Goal: Task Accomplishment & Management: Manage account settings

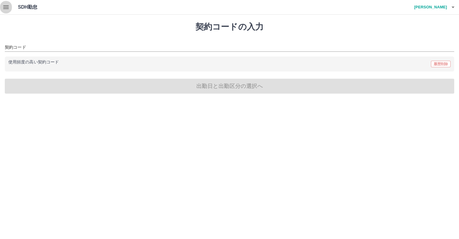
click at [6, 7] on icon "button" at bounding box center [5, 7] width 5 height 4
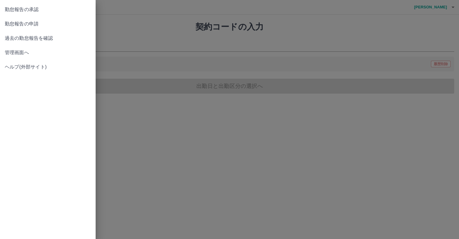
drag, startPoint x: 241, startPoint y: 29, endPoint x: 245, endPoint y: 30, distance: 4.0
click at [242, 30] on div at bounding box center [229, 119] width 459 height 239
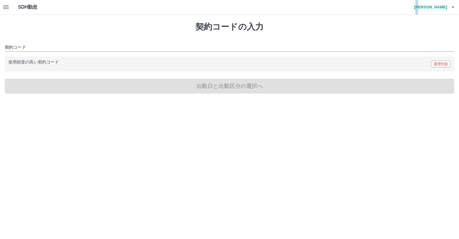
click at [437, 9] on h4 "[PERSON_NAME]" at bounding box center [429, 7] width 36 height 14
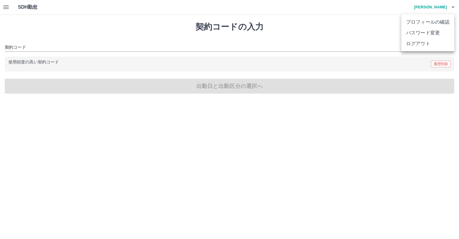
click at [453, 6] on div at bounding box center [229, 119] width 459 height 239
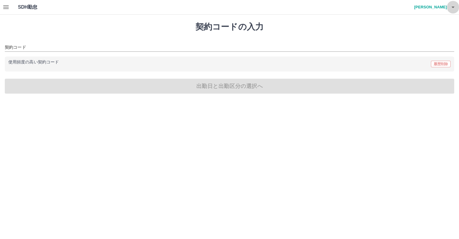
click at [453, 6] on icon "button" at bounding box center [452, 7] width 7 height 7
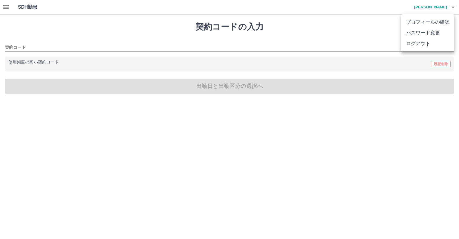
click at [5, 8] on div at bounding box center [229, 119] width 459 height 239
click at [5, 7] on icon "button" at bounding box center [5, 7] width 5 height 4
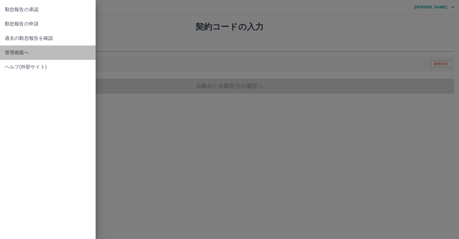
click at [26, 56] on span "管理画面へ" at bounding box center [48, 52] width 86 height 7
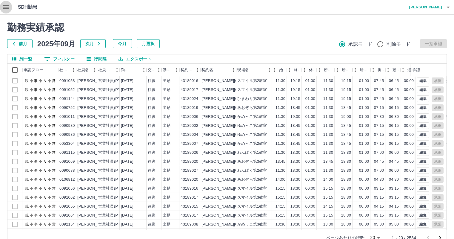
click at [8, 8] on icon "button" at bounding box center [5, 7] width 5 height 4
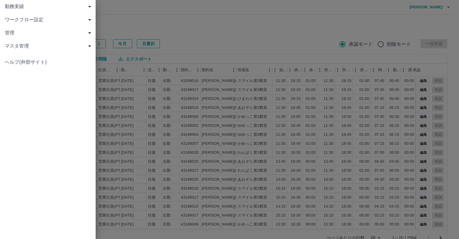
click at [30, 46] on span "マスタ管理" at bounding box center [49, 45] width 88 height 7
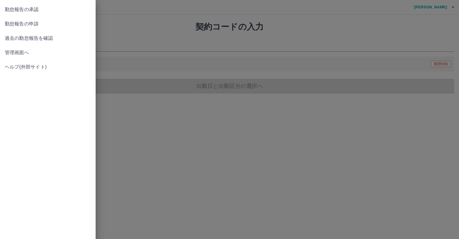
click at [138, 48] on div at bounding box center [229, 119] width 459 height 239
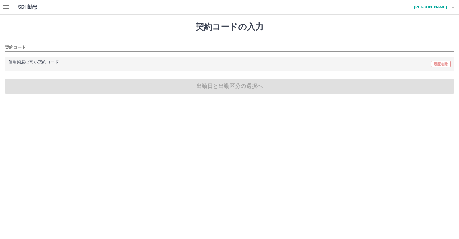
click at [452, 7] on icon "button" at bounding box center [452, 7] width 7 height 7
click at [437, 24] on li "プロフィールの確認" at bounding box center [427, 22] width 53 height 11
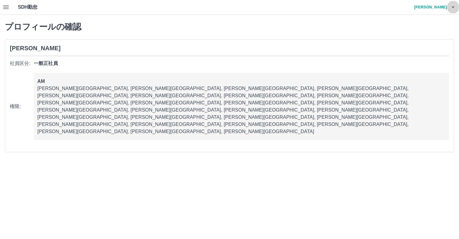
click at [451, 7] on icon "button" at bounding box center [452, 7] width 7 height 7
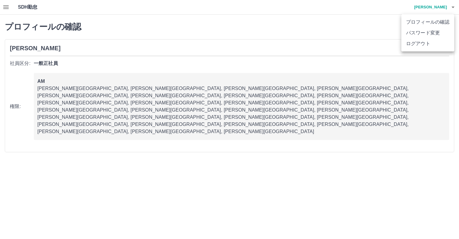
click at [428, 39] on li "ログアウト" at bounding box center [427, 43] width 53 height 11
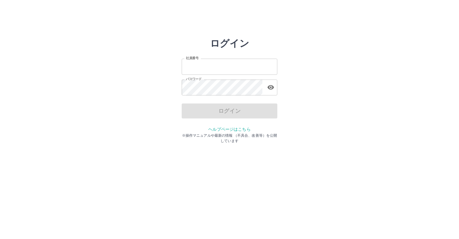
type input "*******"
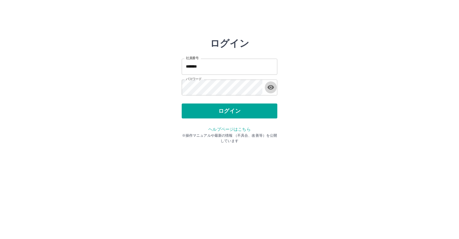
click at [272, 87] on icon "button" at bounding box center [270, 87] width 7 height 7
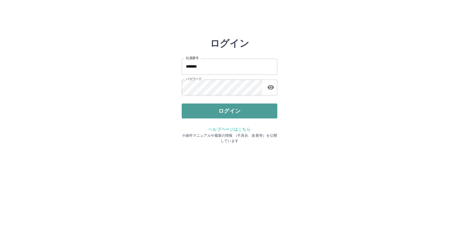
click at [255, 111] on button "ログイン" at bounding box center [230, 110] width 96 height 15
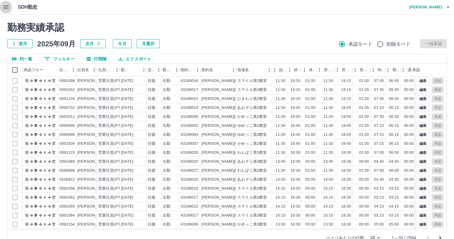
click at [7, 7] on icon "button" at bounding box center [5, 7] width 5 height 4
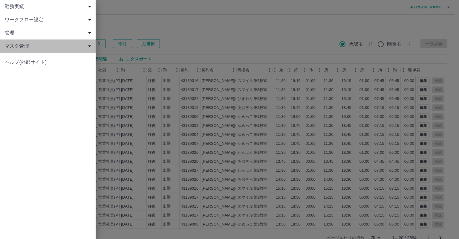
click at [89, 48] on span "マスタ管理" at bounding box center [49, 45] width 88 height 7
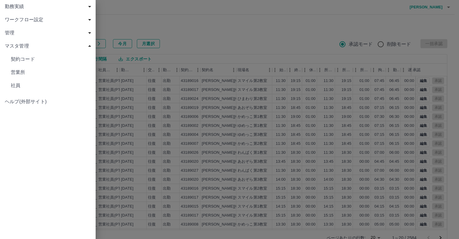
click at [89, 48] on span "マスタ管理" at bounding box center [49, 45] width 88 height 7
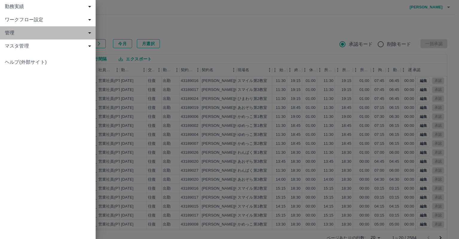
click at [87, 36] on span "管理" at bounding box center [49, 32] width 88 height 7
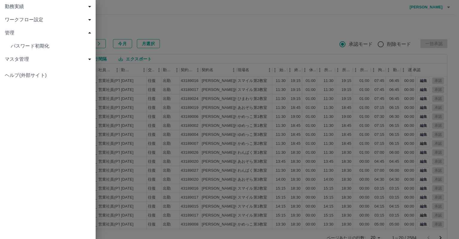
click at [88, 34] on span "管理" at bounding box center [49, 32] width 88 height 7
click at [93, 22] on div "ワークフロー設定" at bounding box center [48, 19] width 96 height 13
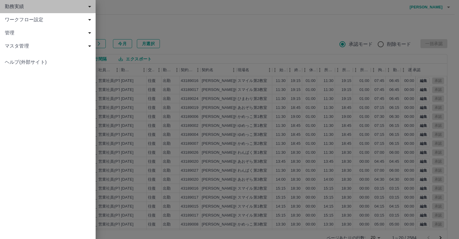
click at [88, 8] on span "勤務実績" at bounding box center [49, 6] width 88 height 7
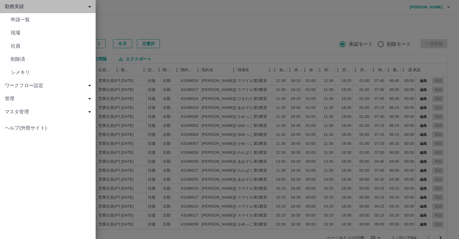
click at [88, 8] on span "勤務実績" at bounding box center [49, 6] width 88 height 7
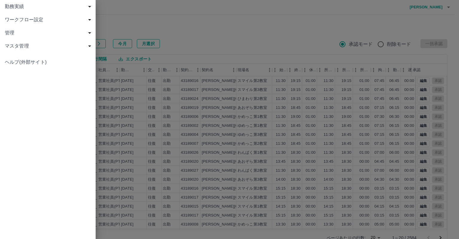
click at [236, 27] on div at bounding box center [229, 119] width 459 height 239
